Goal: Transaction & Acquisition: Book appointment/travel/reservation

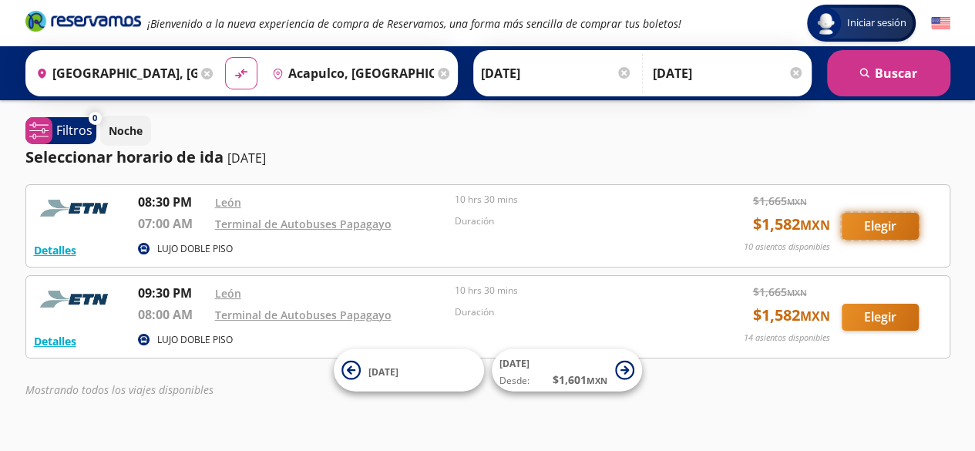
click at [896, 226] on button "Elegir" at bounding box center [880, 226] width 77 height 27
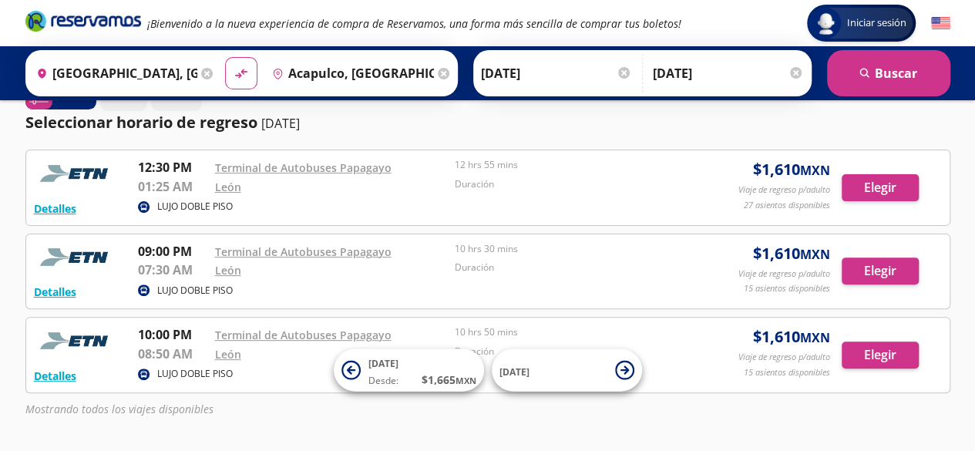
scroll to position [154, 0]
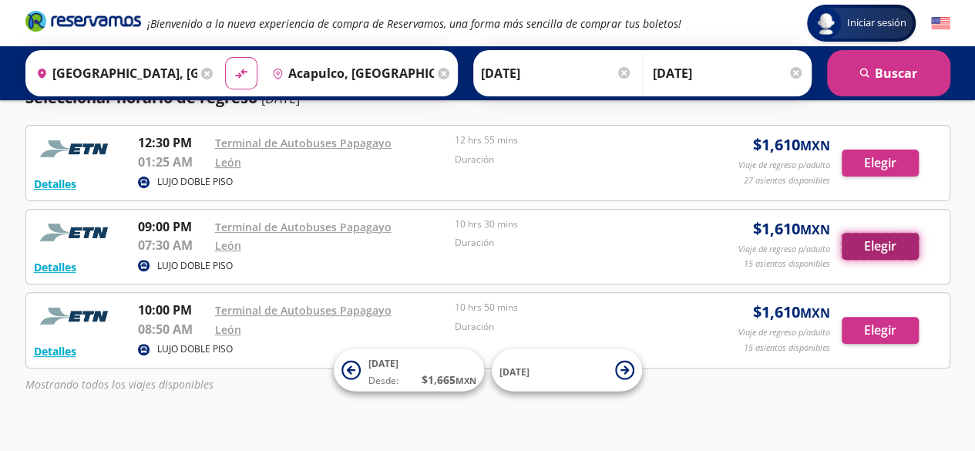
click at [869, 242] on button "Elegir" at bounding box center [880, 246] width 77 height 27
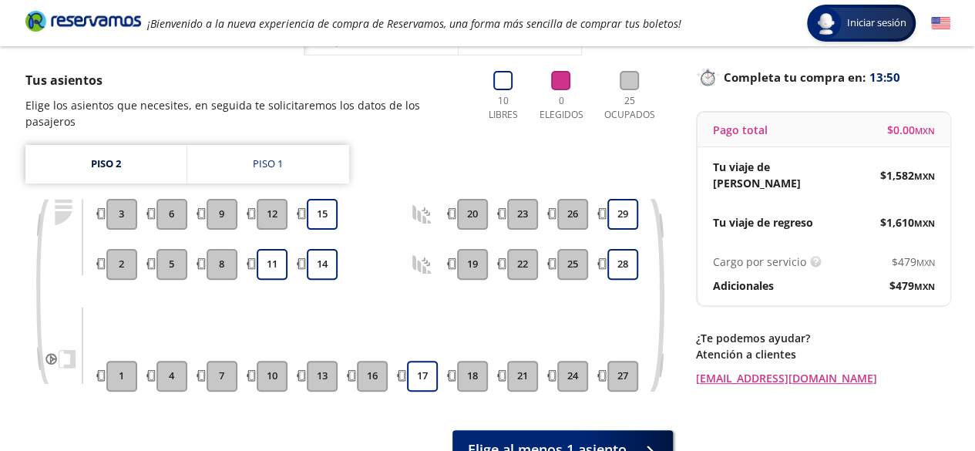
scroll to position [113, 0]
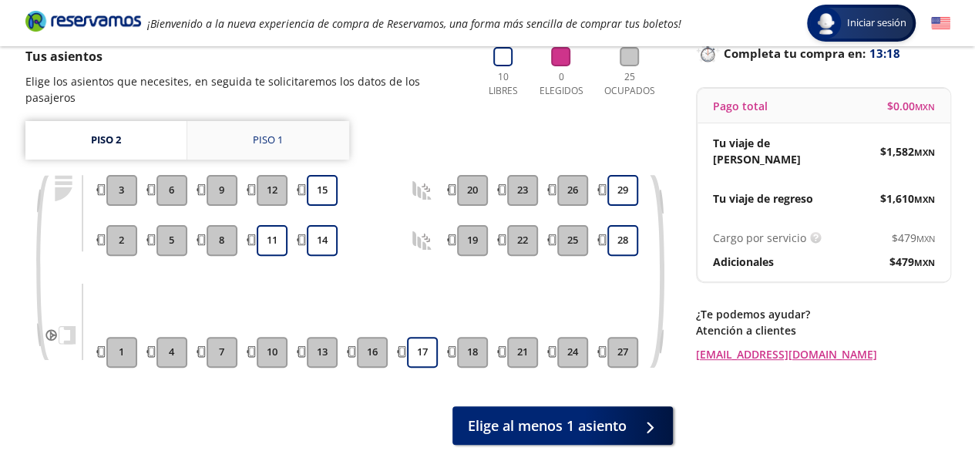
click at [274, 133] on div "Piso 1" at bounding box center [268, 140] width 30 height 15
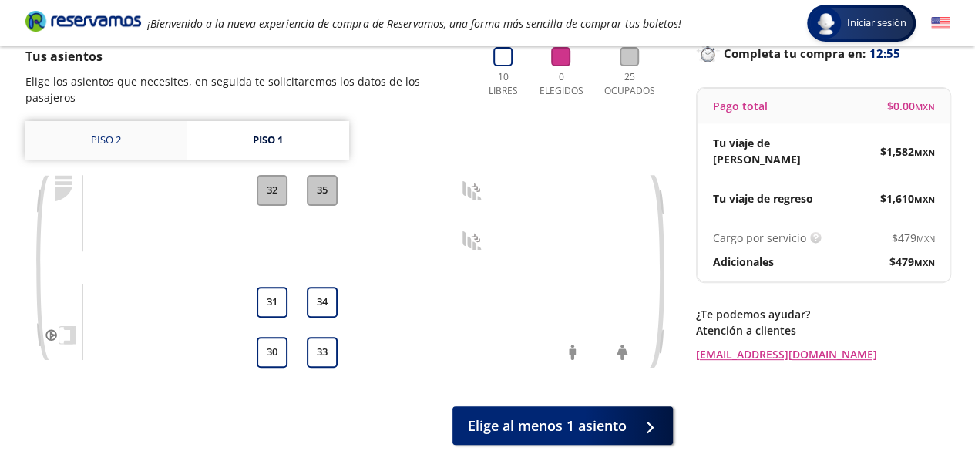
click at [113, 129] on link "Piso 2" at bounding box center [105, 140] width 161 height 39
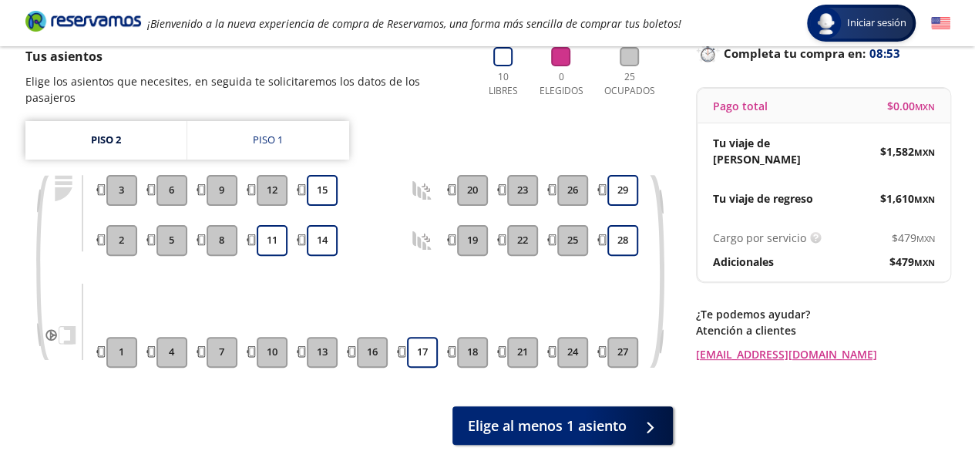
click at [753, 254] on p "Adicionales" at bounding box center [743, 262] width 61 height 16
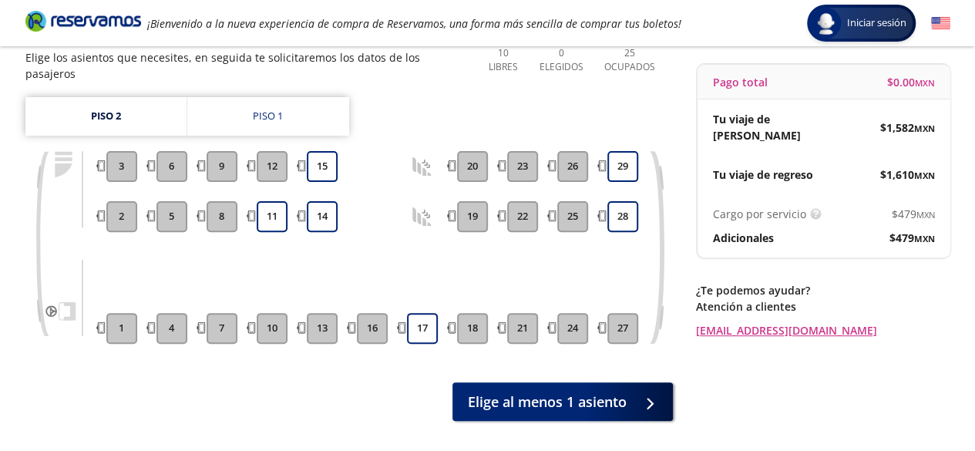
scroll to position [113, 0]
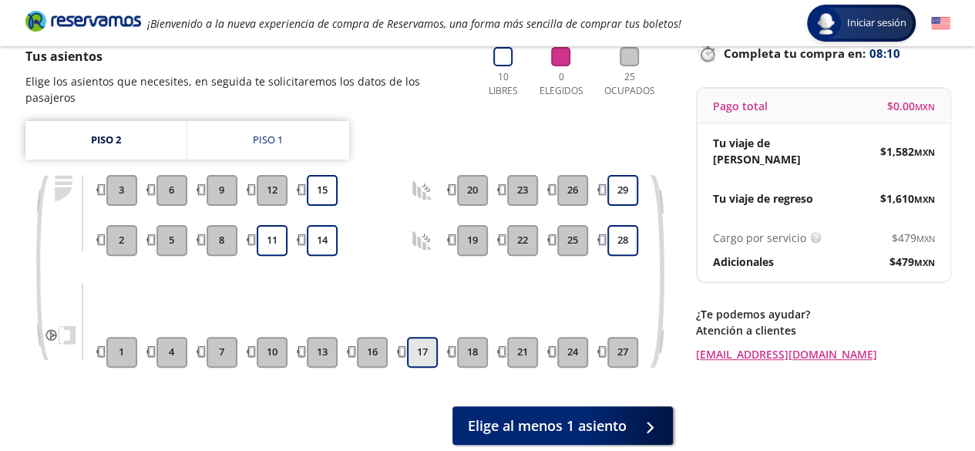
click at [433, 337] on button "17" at bounding box center [422, 352] width 31 height 31
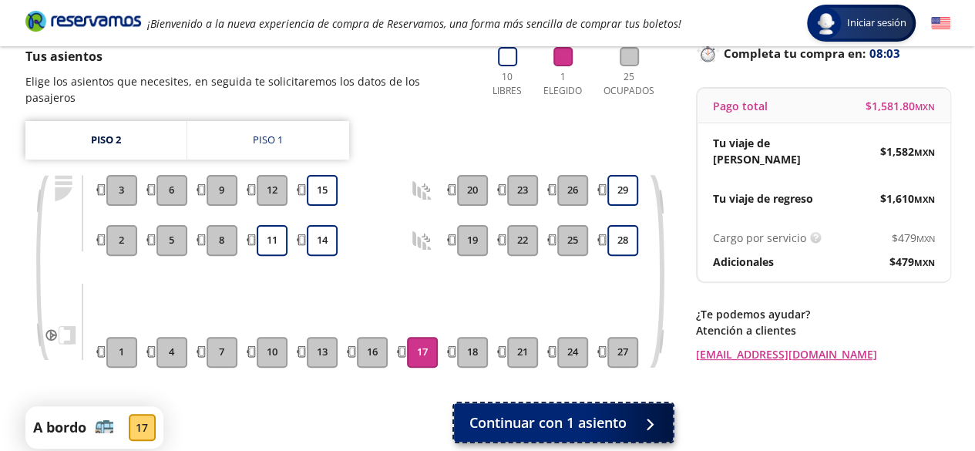
click at [599, 412] on span "Continuar con 1 asiento" at bounding box center [547, 422] width 157 height 21
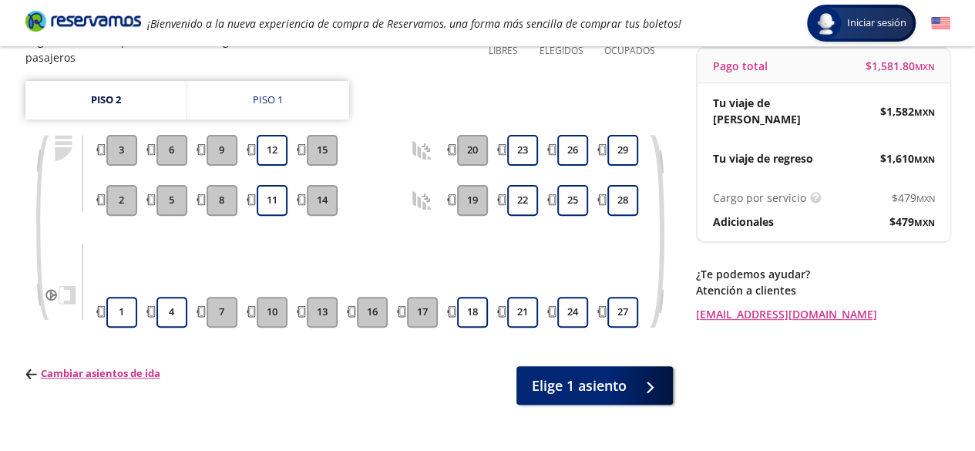
scroll to position [154, 0]
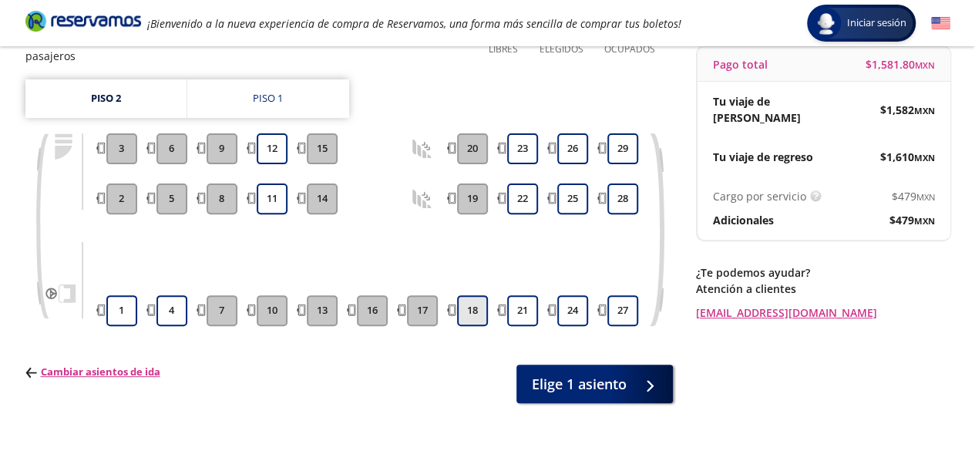
click at [469, 295] on button "18" at bounding box center [472, 310] width 31 height 31
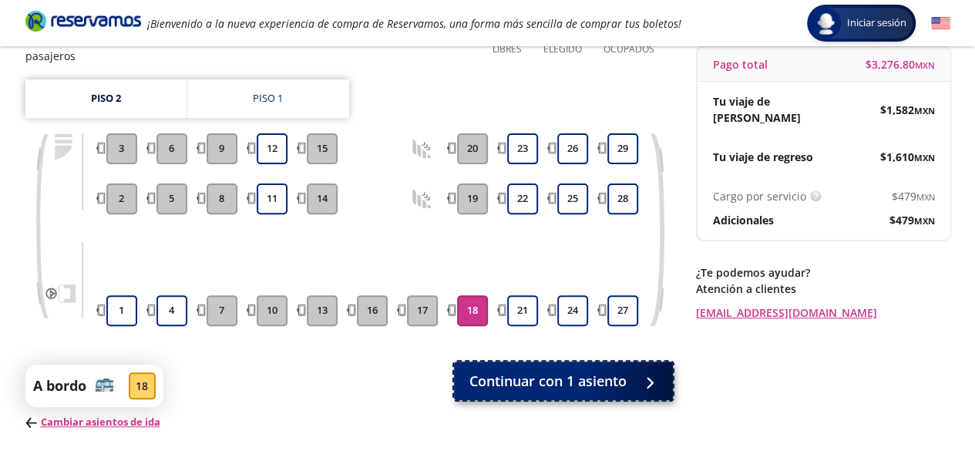
click at [590, 371] on span "Continuar con 1 asiento" at bounding box center [547, 381] width 157 height 21
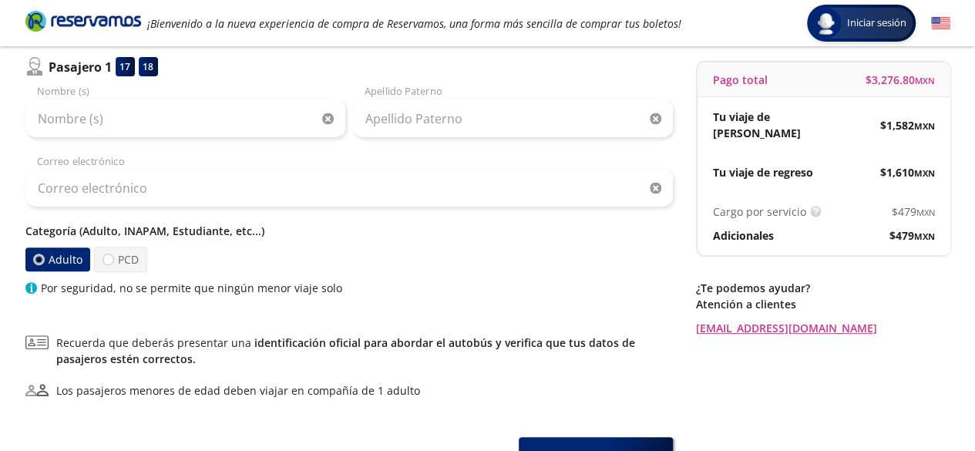
scroll to position [231, 0]
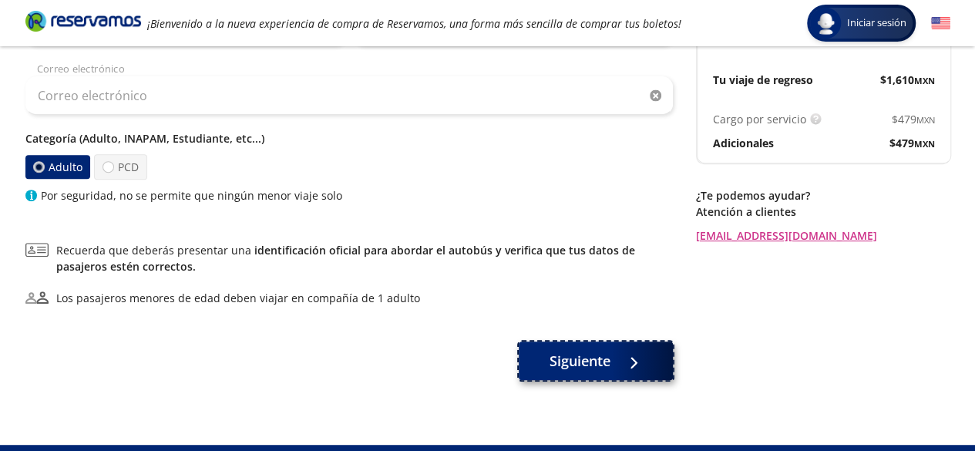
click at [617, 363] on button "Siguiente" at bounding box center [596, 360] width 154 height 39
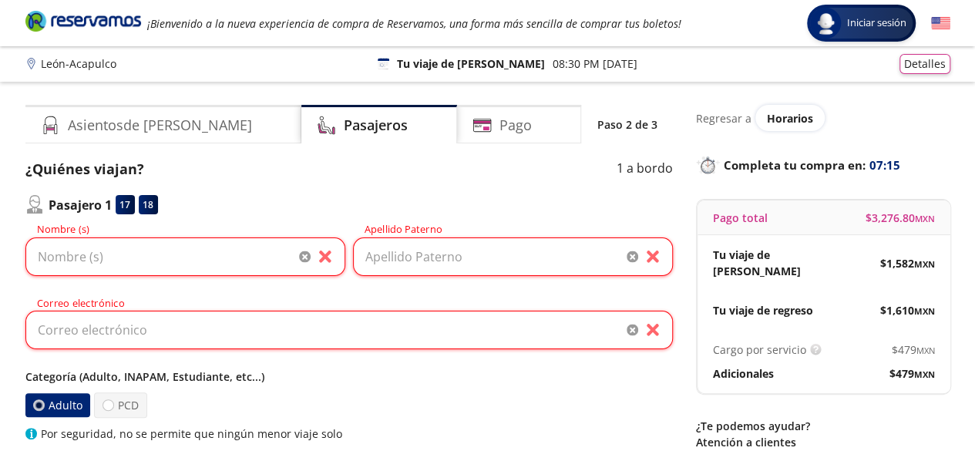
scroll to position [0, 0]
click at [204, 255] on input "Nombre (s)" at bounding box center [185, 257] width 320 height 39
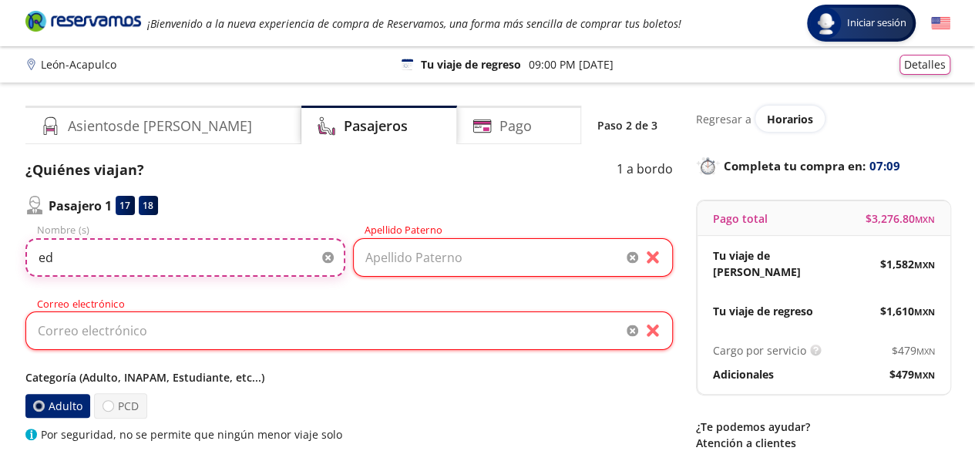
type input "e"
type input "[PERSON_NAME]"
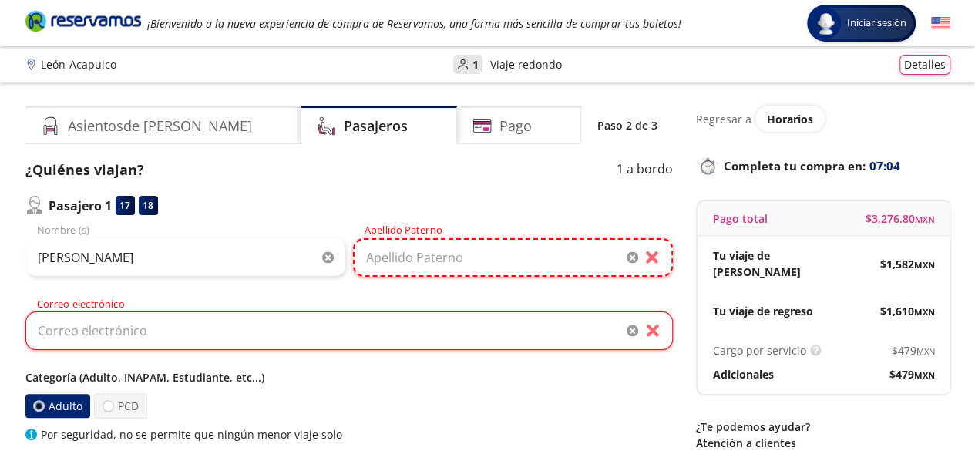
click at [423, 252] on input "Apellido Paterno" at bounding box center [513, 257] width 320 height 39
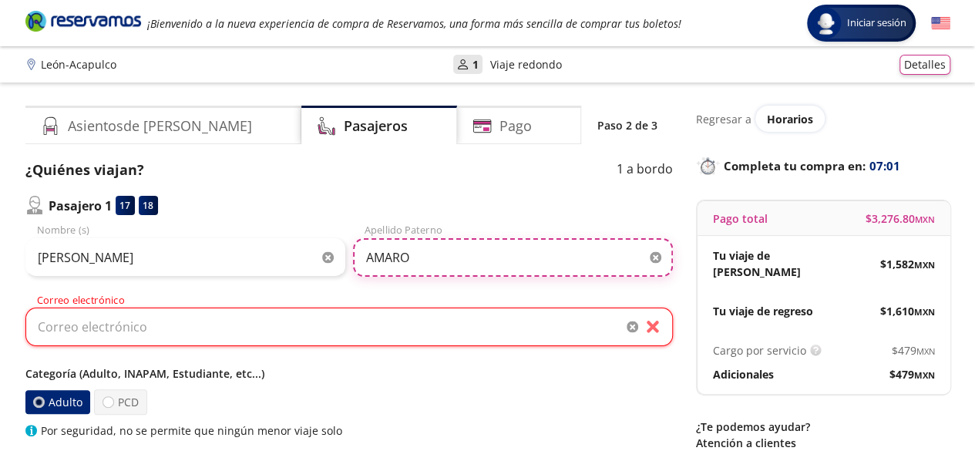
type input "AMARO"
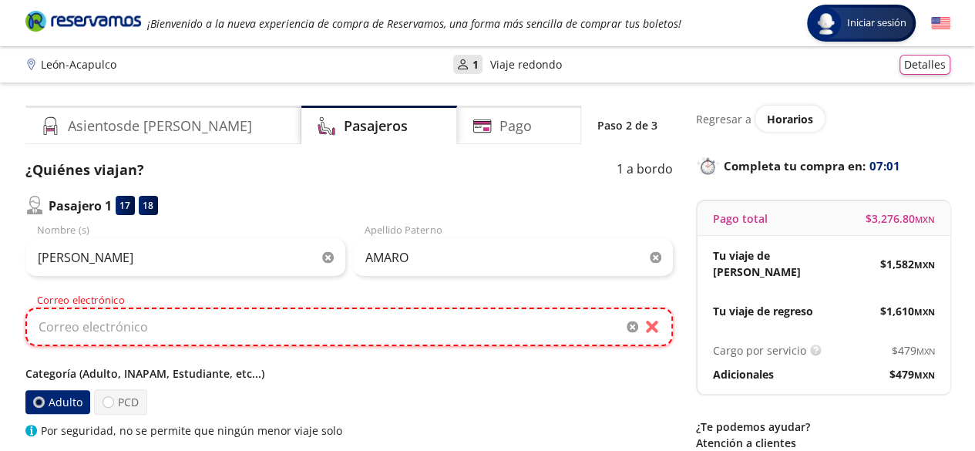
click at [274, 328] on input "Correo electrónico" at bounding box center [348, 327] width 647 height 39
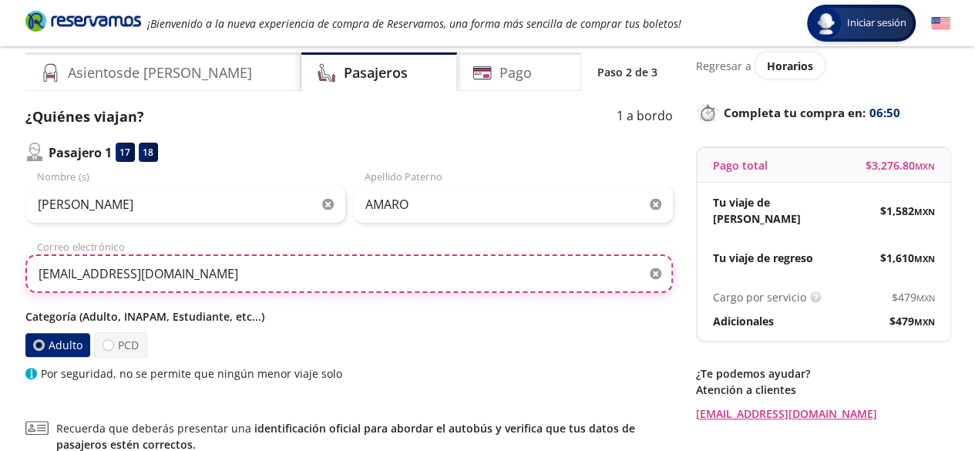
scroll to position [77, 0]
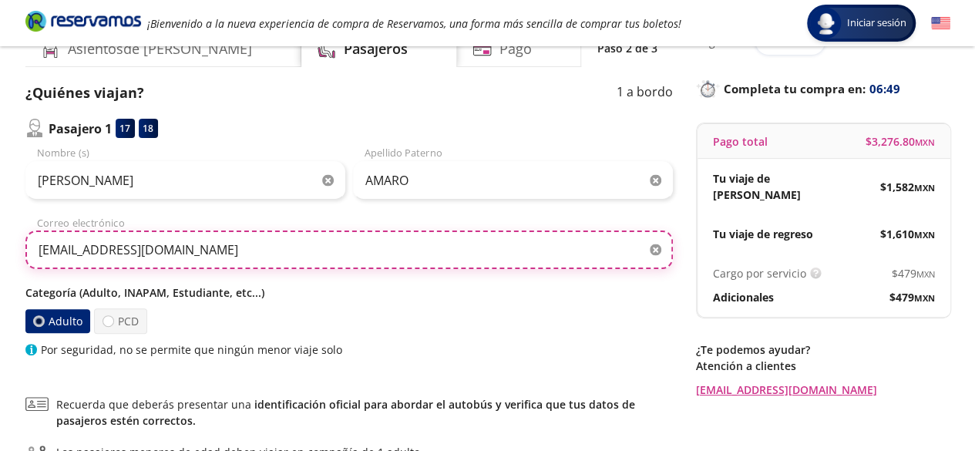
type input "[EMAIL_ADDRESS][DOMAIN_NAME]"
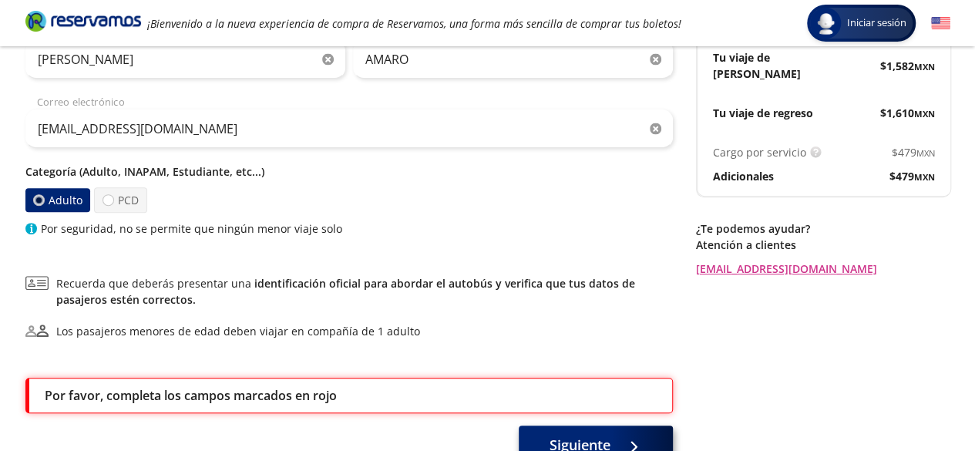
scroll to position [308, 0]
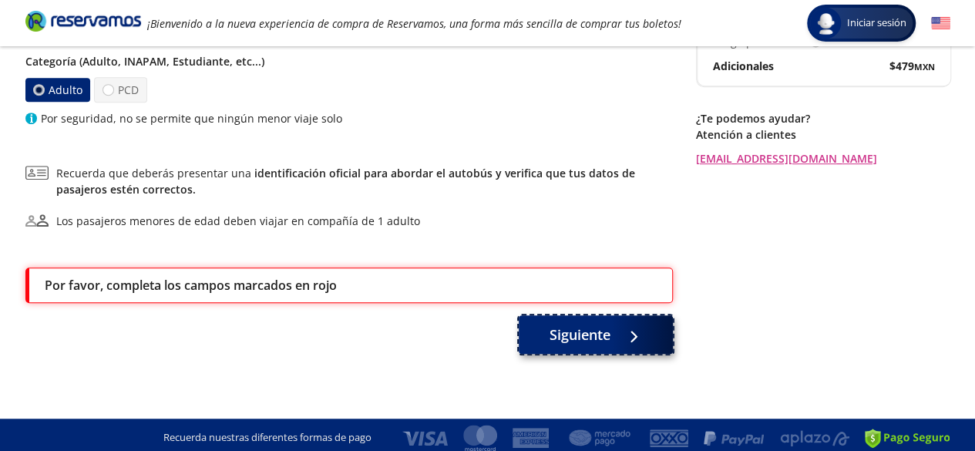
click at [581, 340] on span "Siguiente" at bounding box center [580, 335] width 61 height 21
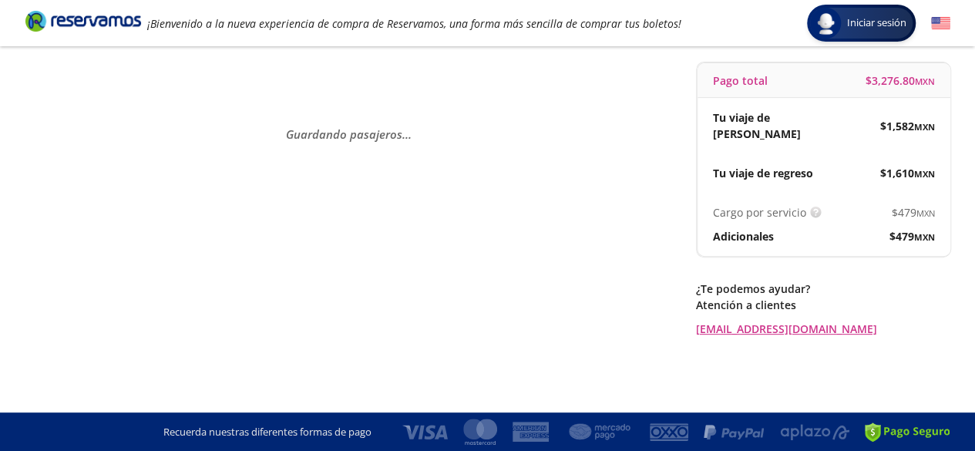
scroll to position [0, 0]
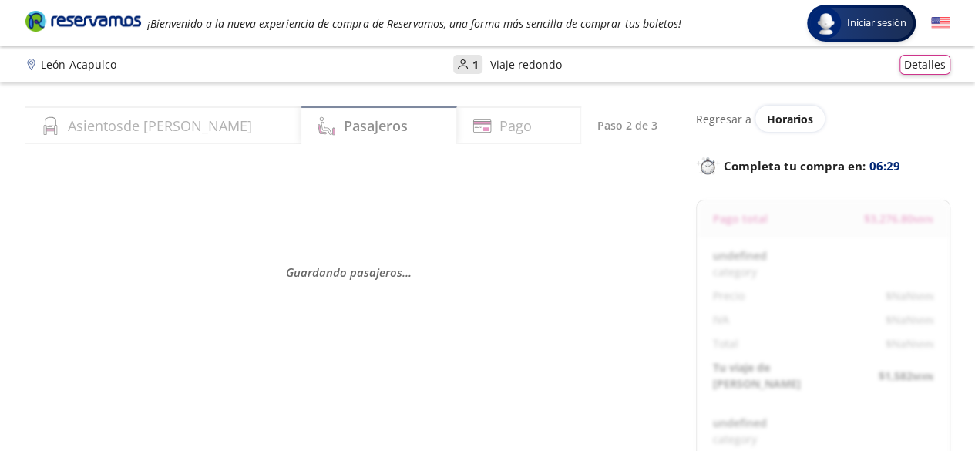
select select "MX"
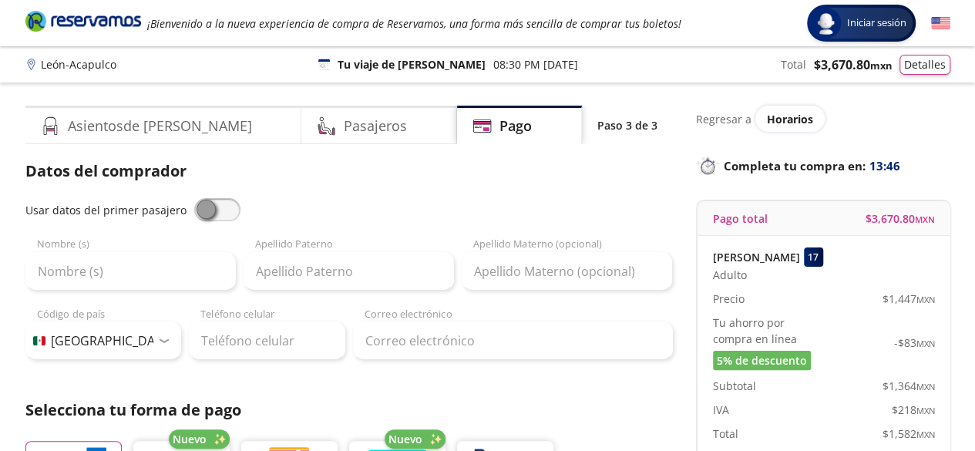
click at [221, 210] on span at bounding box center [217, 209] width 46 height 23
click at [194, 198] on input "checkbox" at bounding box center [194, 198] width 0 height 0
type input "[PERSON_NAME]"
type input "AMARO"
type input "[EMAIL_ADDRESS][DOMAIN_NAME]"
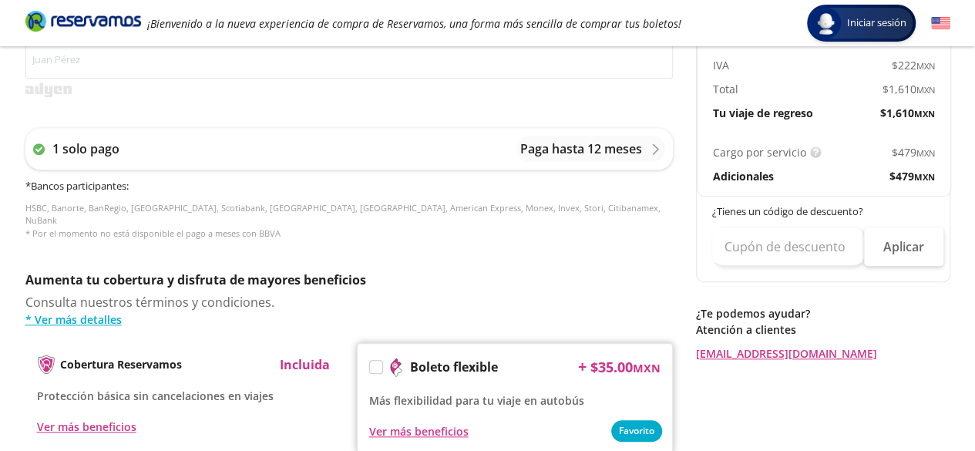
scroll to position [694, 0]
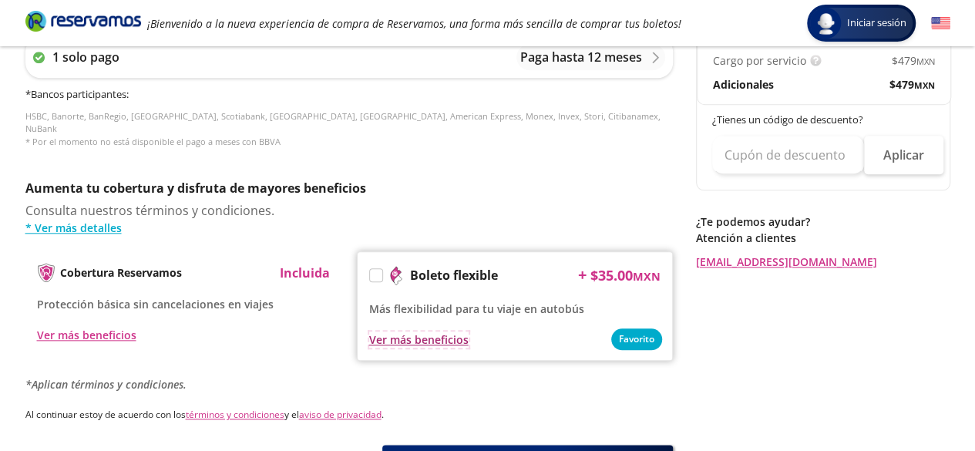
click at [429, 331] on div "Ver más beneficios" at bounding box center [418, 339] width 99 height 16
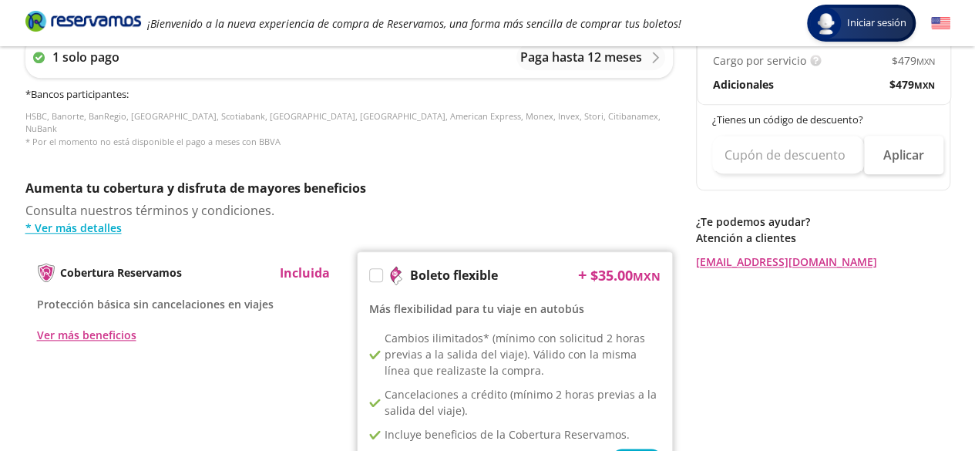
click at [457, 184] on p "Aumenta tu cobertura y disfruta de mayores beneficios" at bounding box center [348, 188] width 647 height 18
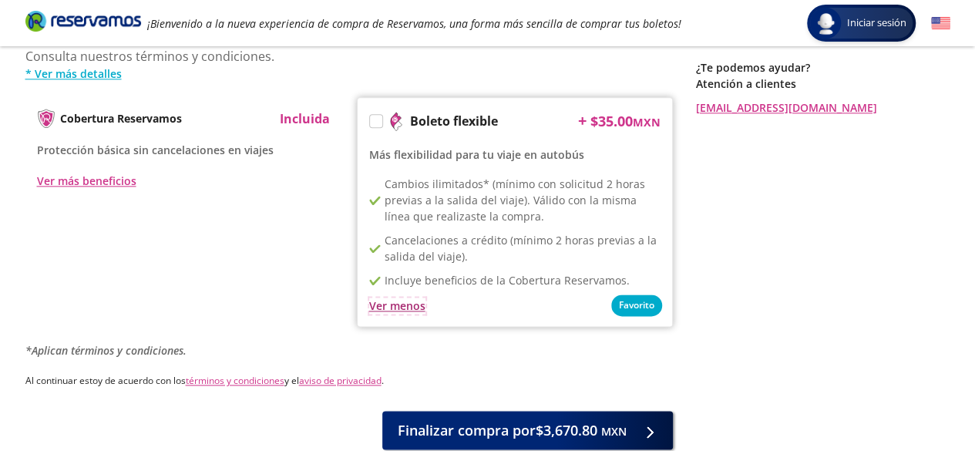
click at [399, 298] on div "Ver menos" at bounding box center [397, 306] width 56 height 16
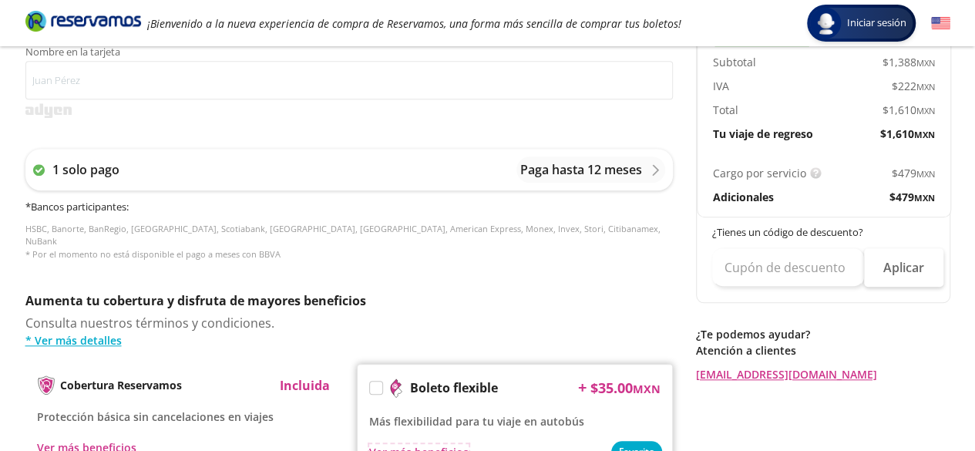
scroll to position [504, 0]
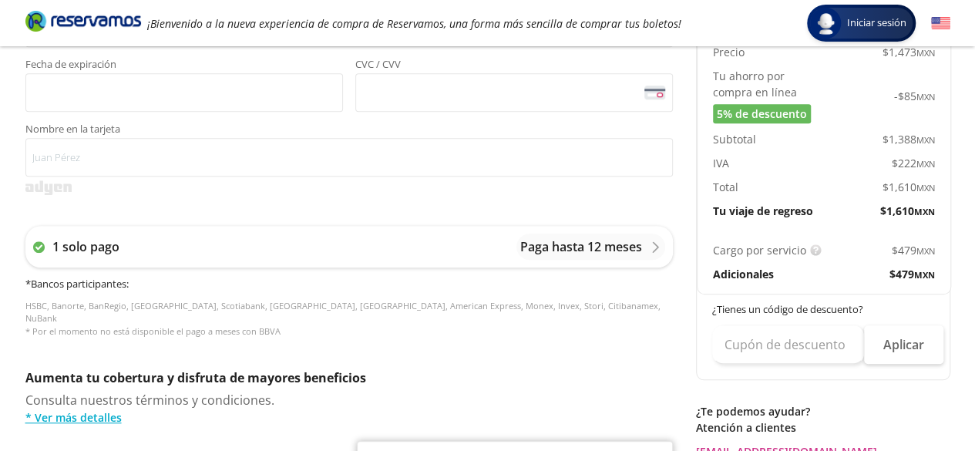
click at [746, 266] on p "Adicionales" at bounding box center [743, 274] width 61 height 16
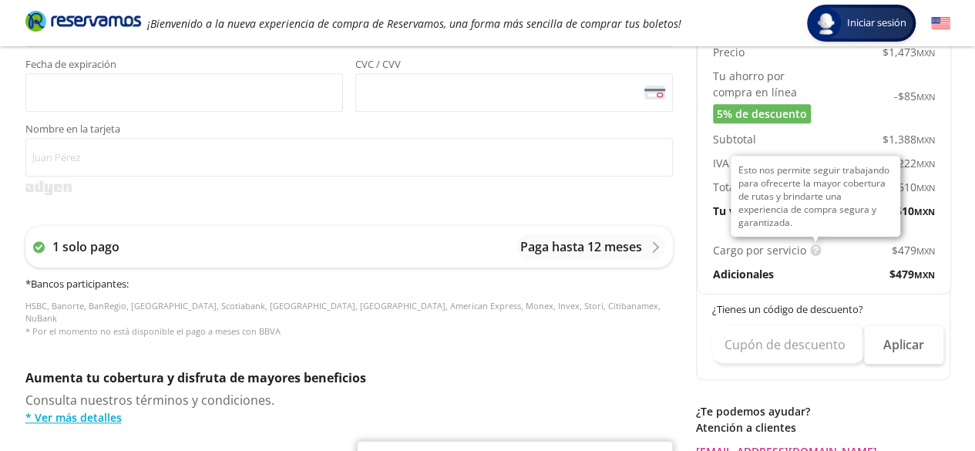
click at [812, 244] on img at bounding box center [816, 250] width 12 height 12
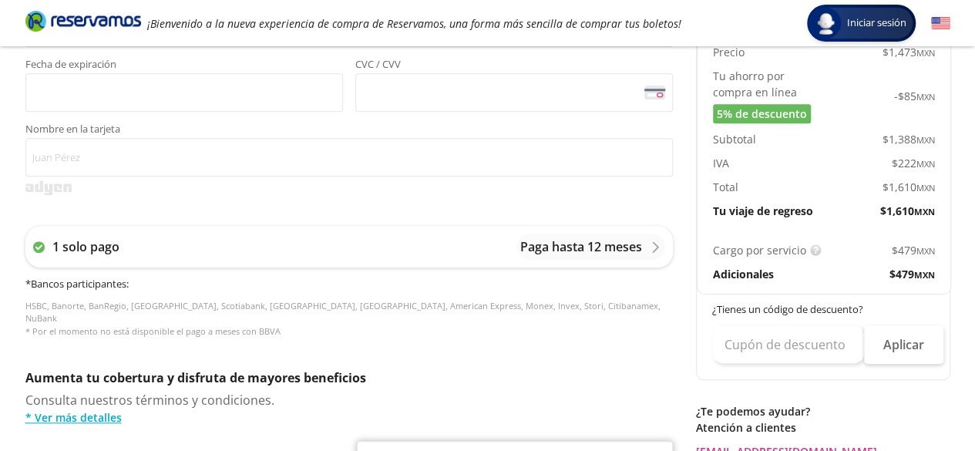
click at [753, 266] on p "Adicionales" at bounding box center [743, 274] width 61 height 16
click at [900, 266] on span "$ 479 MXN" at bounding box center [912, 274] width 45 height 16
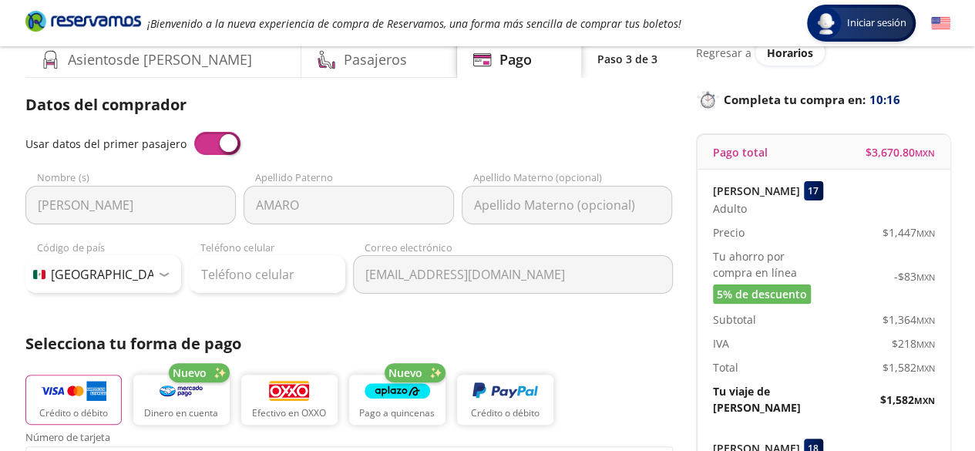
scroll to position [42, 0]
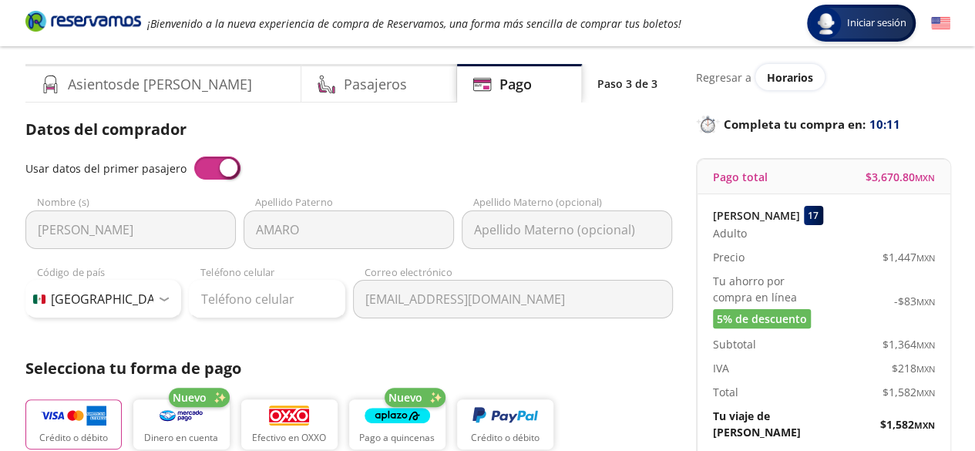
click at [610, 79] on p "Paso 3 de 3" at bounding box center [627, 84] width 60 height 16
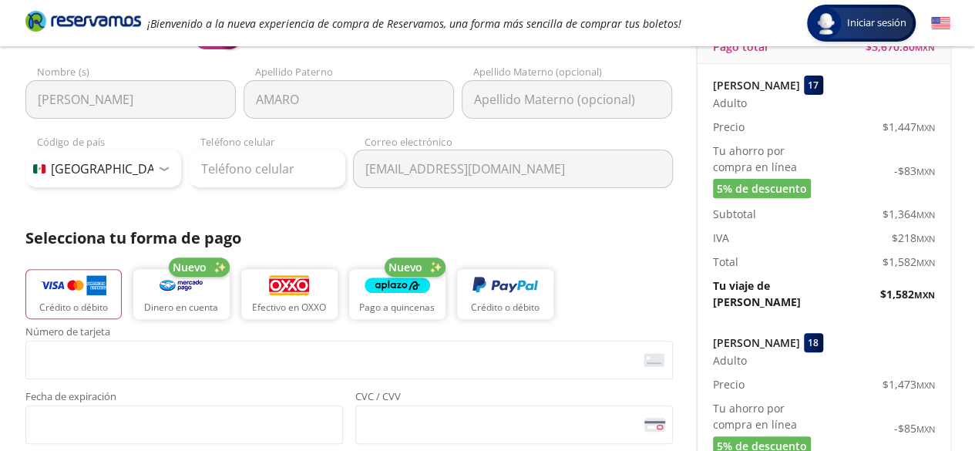
scroll to position [196, 0]
